Goal: Use online tool/utility

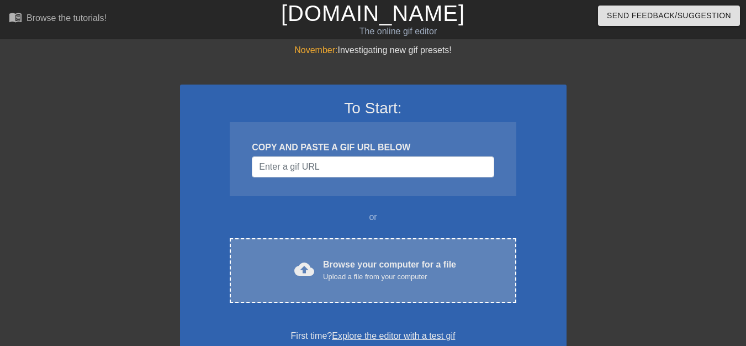
click at [378, 267] on div "Browse your computer for a file Upload a file from your computer" at bounding box center [389, 270] width 133 height 24
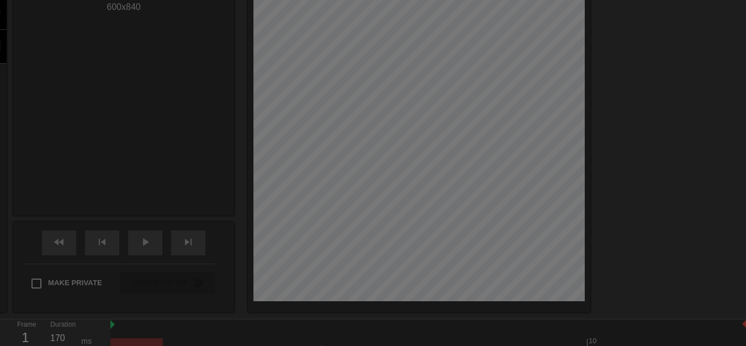
scroll to position [27, 0]
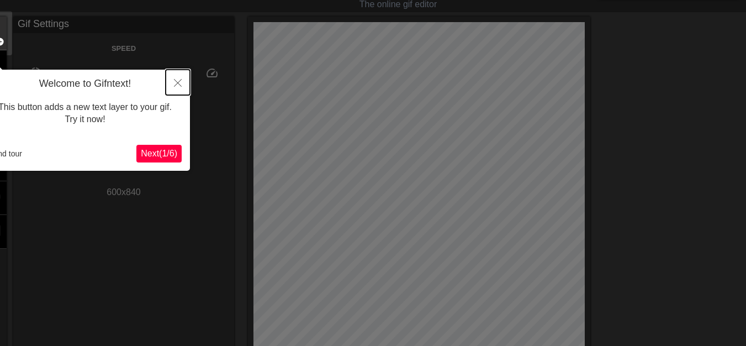
click at [176, 81] on icon "Close" at bounding box center [178, 83] width 8 height 8
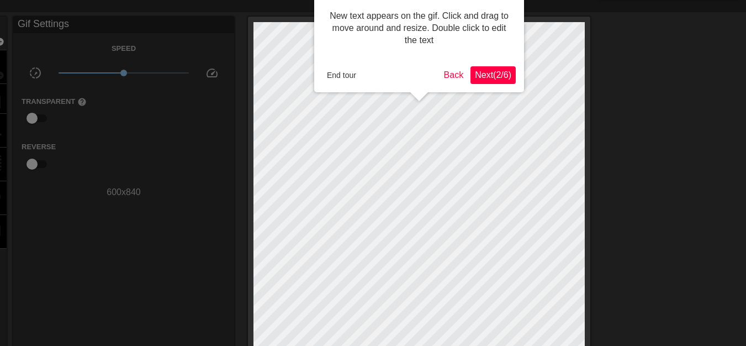
scroll to position [0, 0]
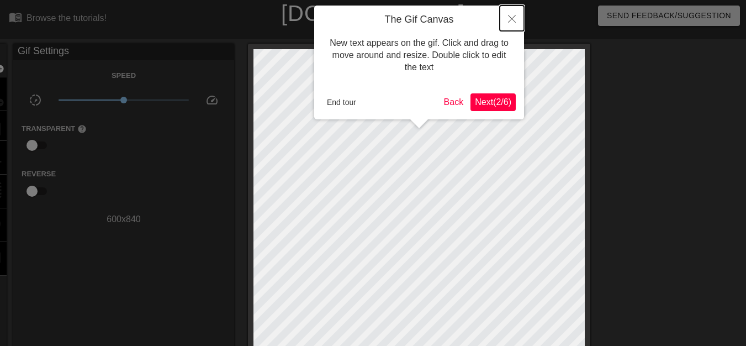
click at [516, 18] on button "Close" at bounding box center [512, 18] width 24 height 25
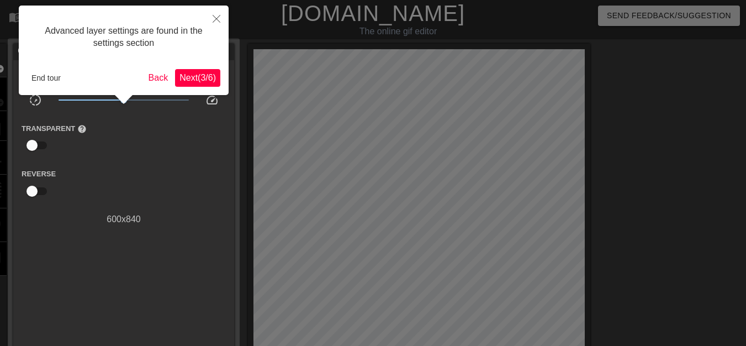
scroll to position [27, 0]
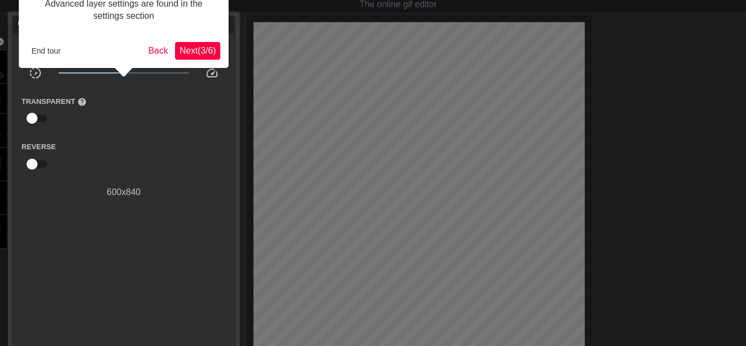
click at [197, 51] on span "Next ( 3 / 6 )" at bounding box center [197, 50] width 36 height 9
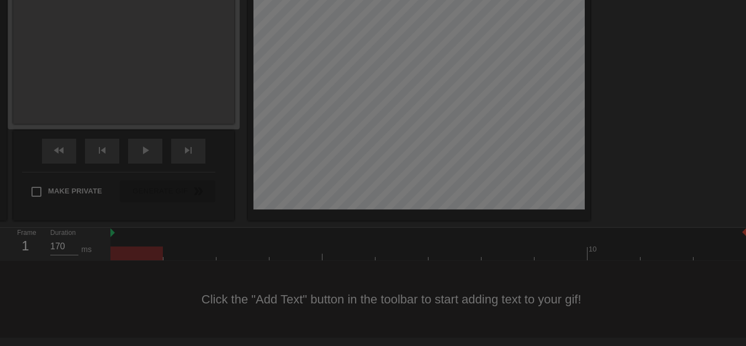
scroll to position [9, 0]
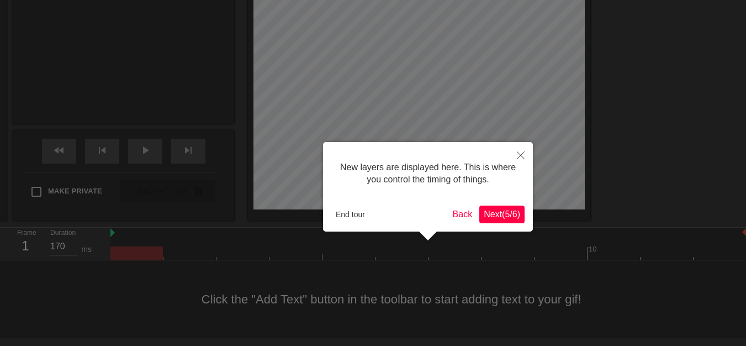
click at [510, 207] on button "Next ( 5 / 6 )" at bounding box center [501, 214] width 45 height 18
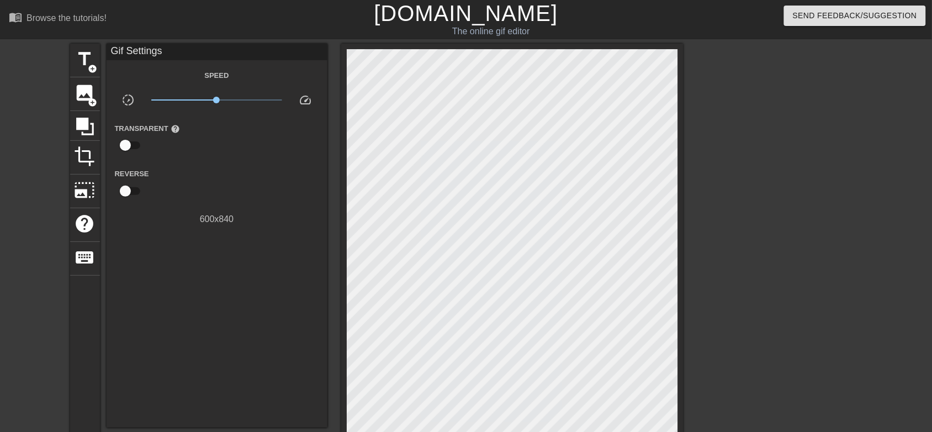
scroll to position [9, 0]
click at [86, 152] on span "crop" at bounding box center [85, 156] width 21 height 21
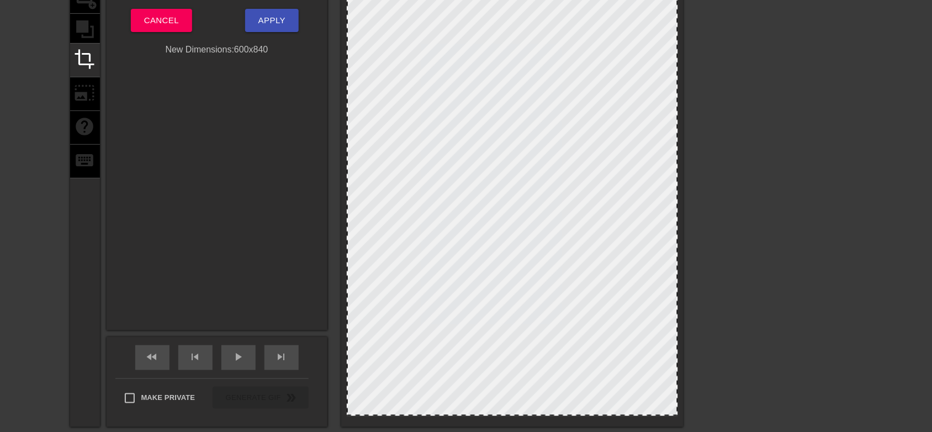
scroll to position [98, 0]
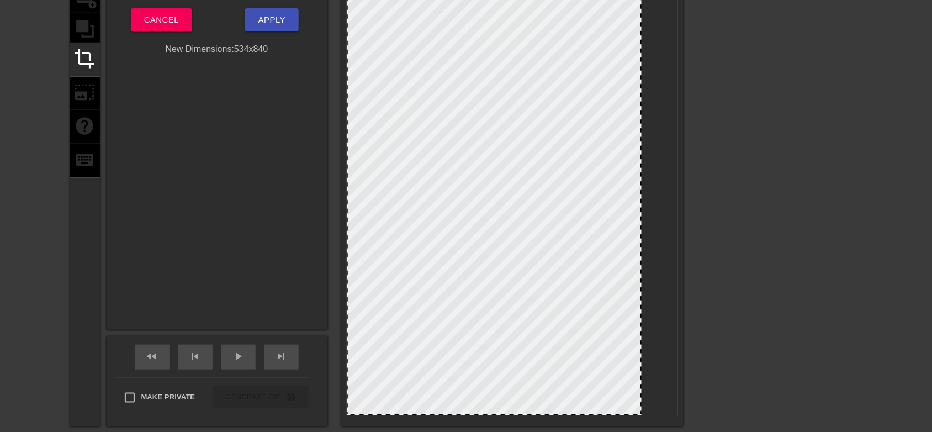
drag, startPoint x: 675, startPoint y: 173, endPoint x: 638, endPoint y: 180, distance: 37.1
click at [794, 164] on div at bounding box center [780, 111] width 166 height 331
click at [283, 23] on span "Apply" at bounding box center [271, 20] width 27 height 14
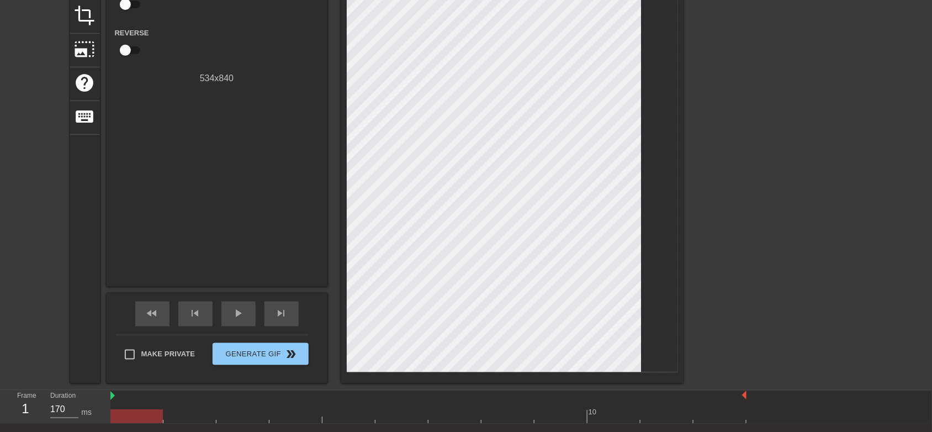
scroll to position [209, 0]
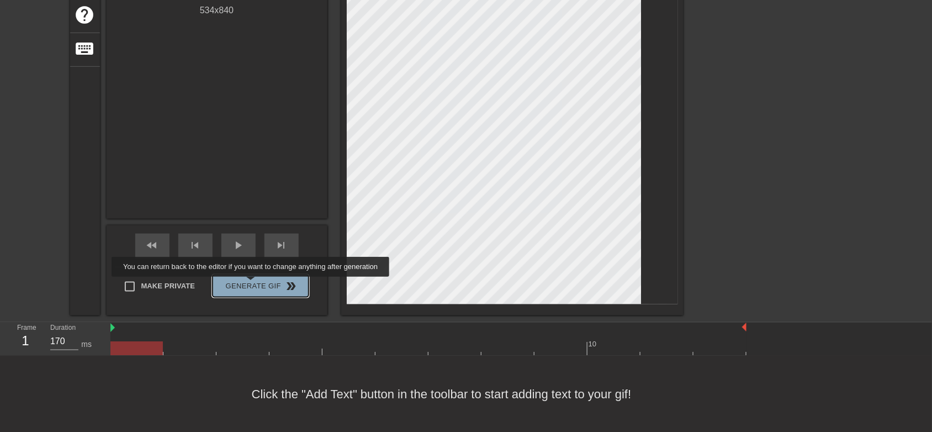
click at [252, 284] on span "Generate Gif double_arrow" at bounding box center [260, 285] width 87 height 13
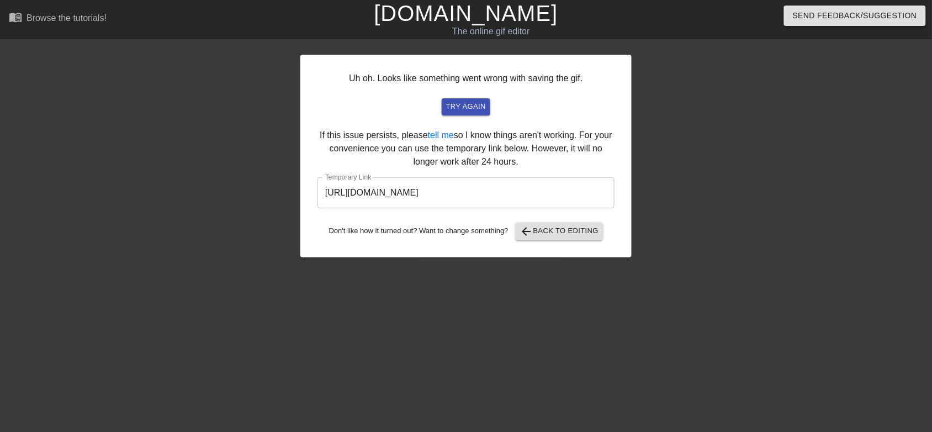
scroll to position [0, 0]
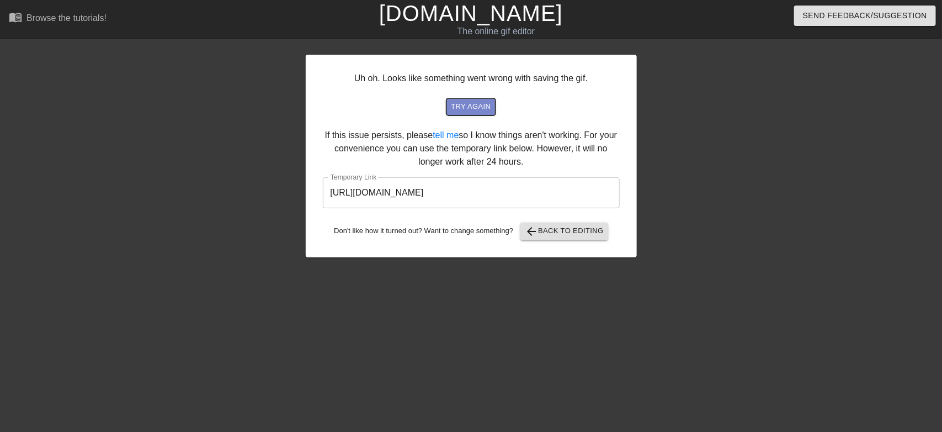
click at [462, 103] on span "try again" at bounding box center [471, 106] width 40 height 13
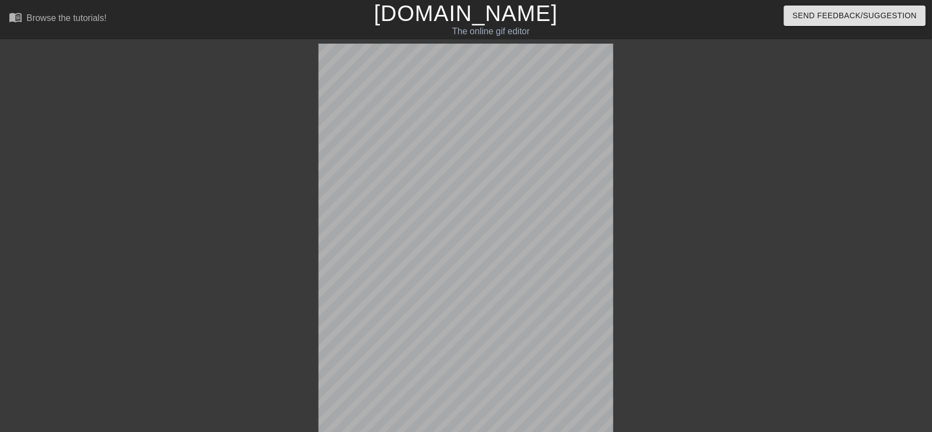
scroll to position [167, 0]
